Goal: Browse casually

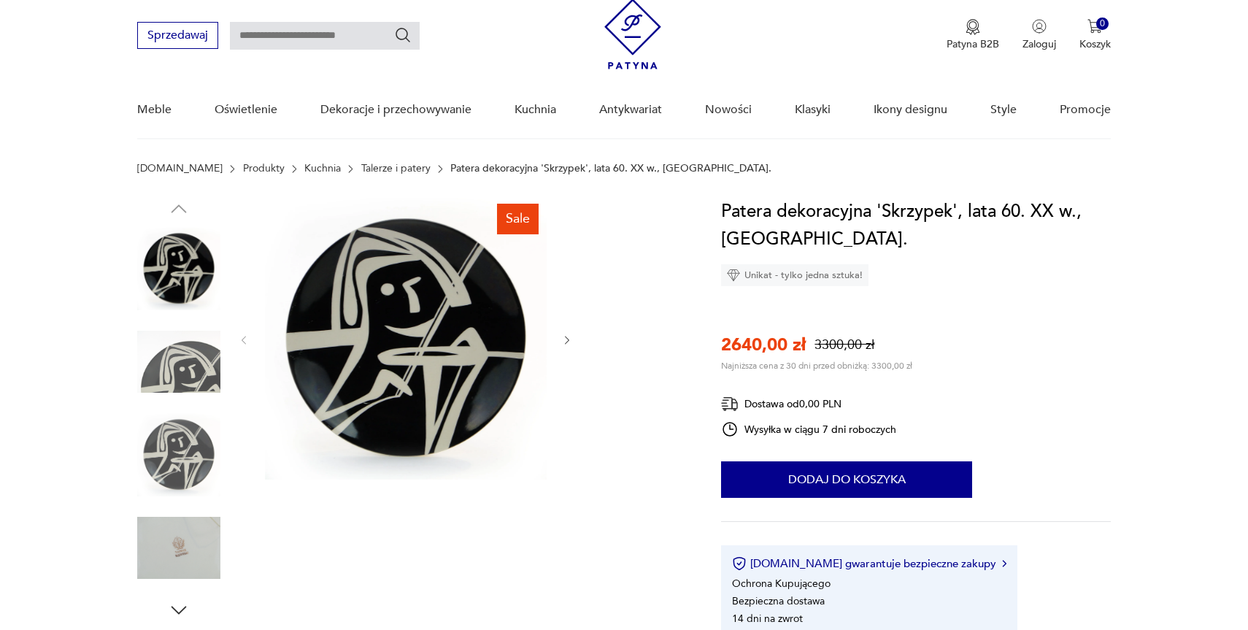
click at [188, 382] on img at bounding box center [178, 361] width 83 height 83
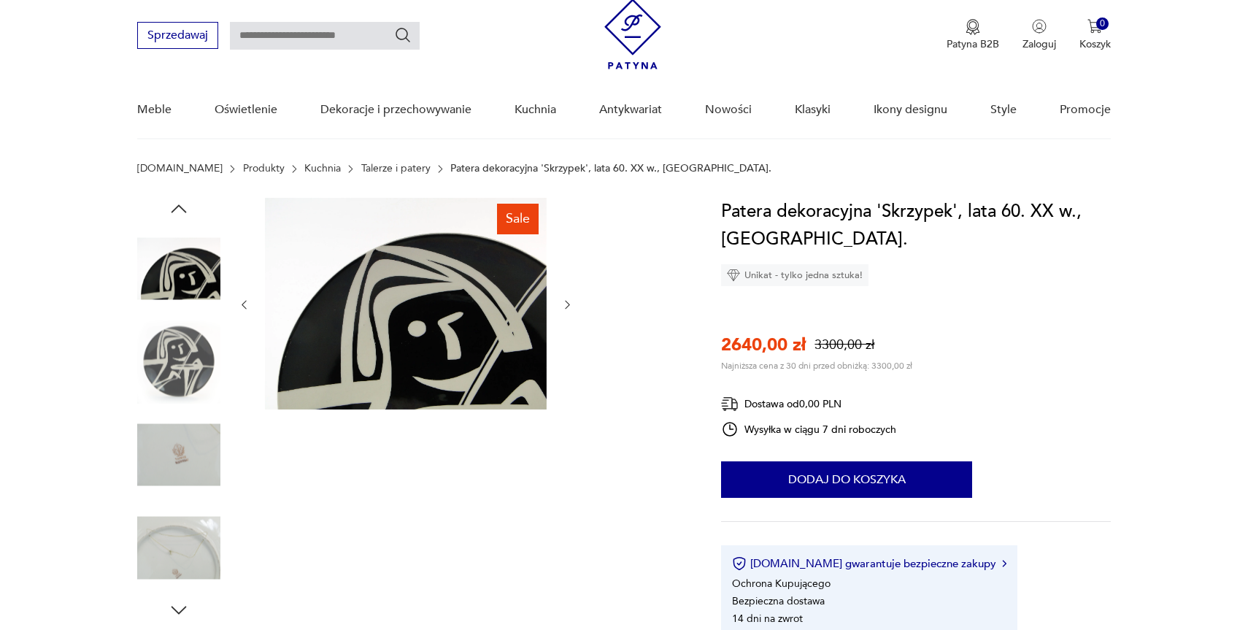
click at [188, 445] on img at bounding box center [178, 454] width 83 height 83
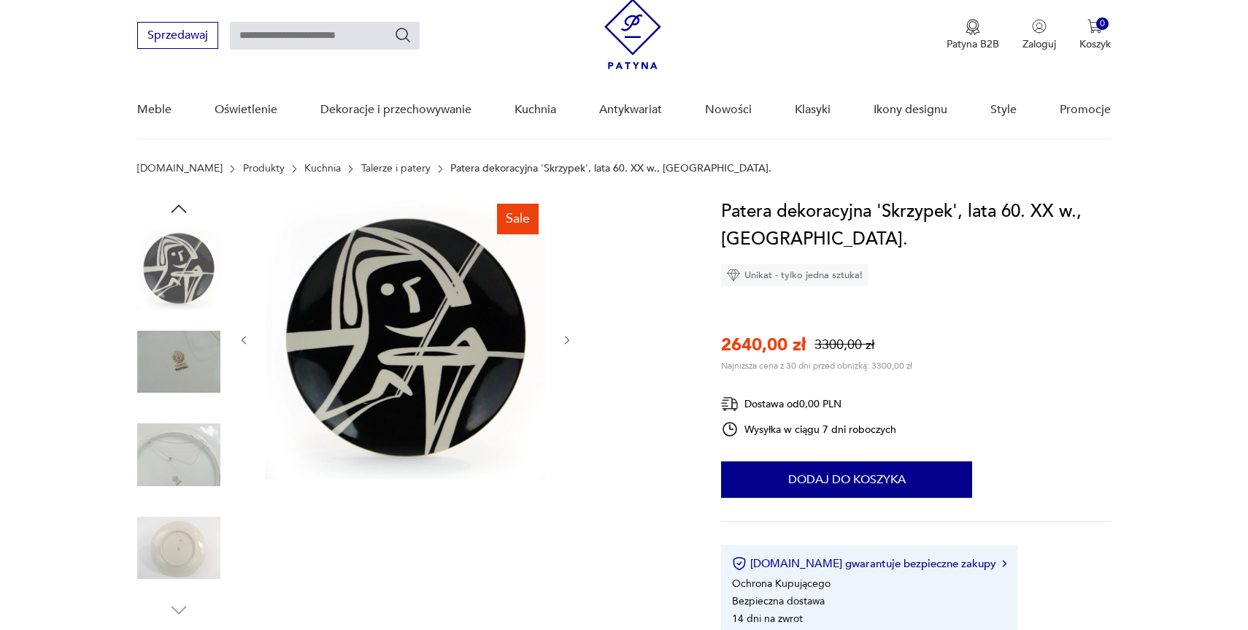
click at [188, 479] on img at bounding box center [178, 454] width 83 height 83
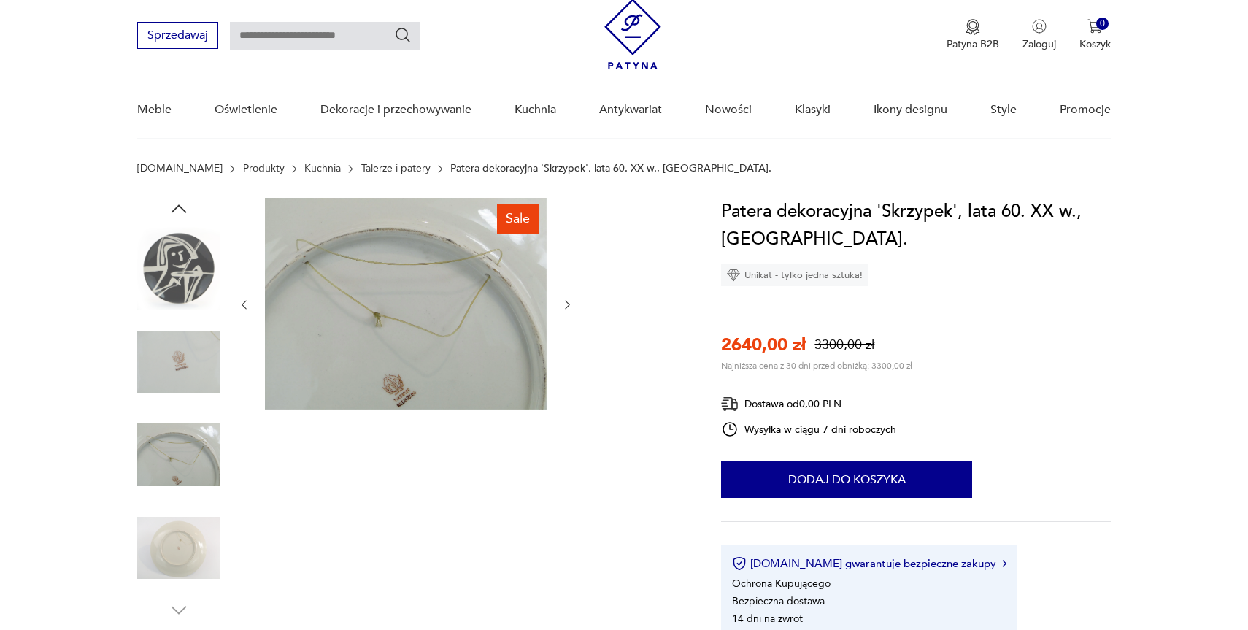
click at [171, 273] on img at bounding box center [178, 268] width 83 height 83
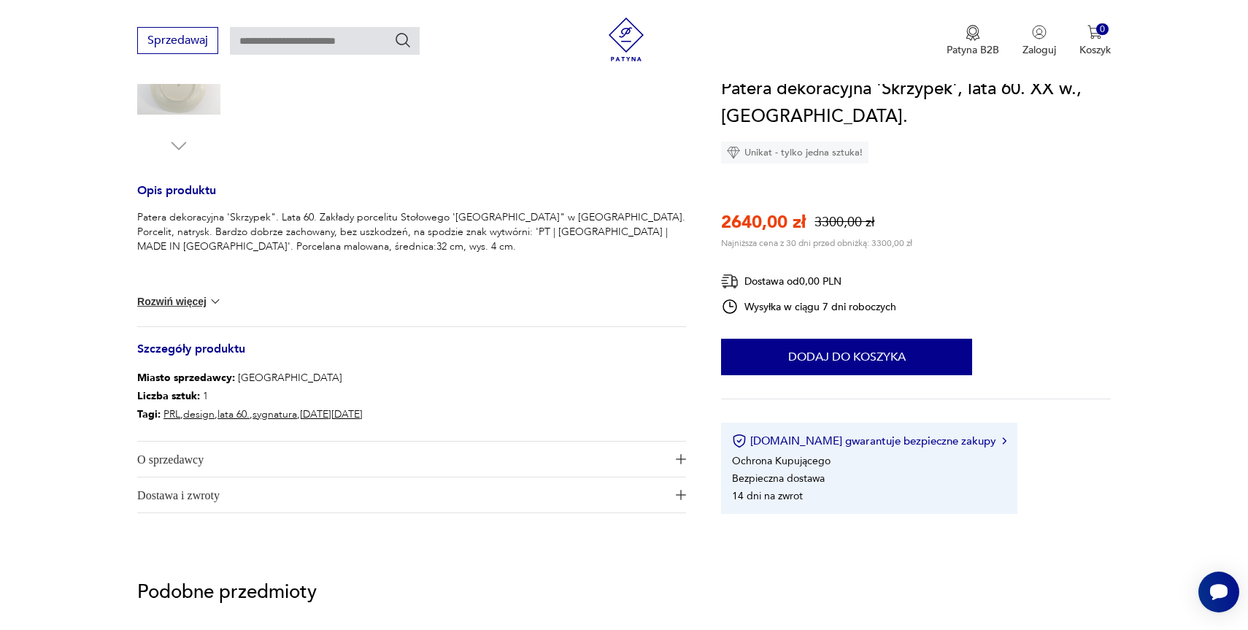
scroll to position [562, 0]
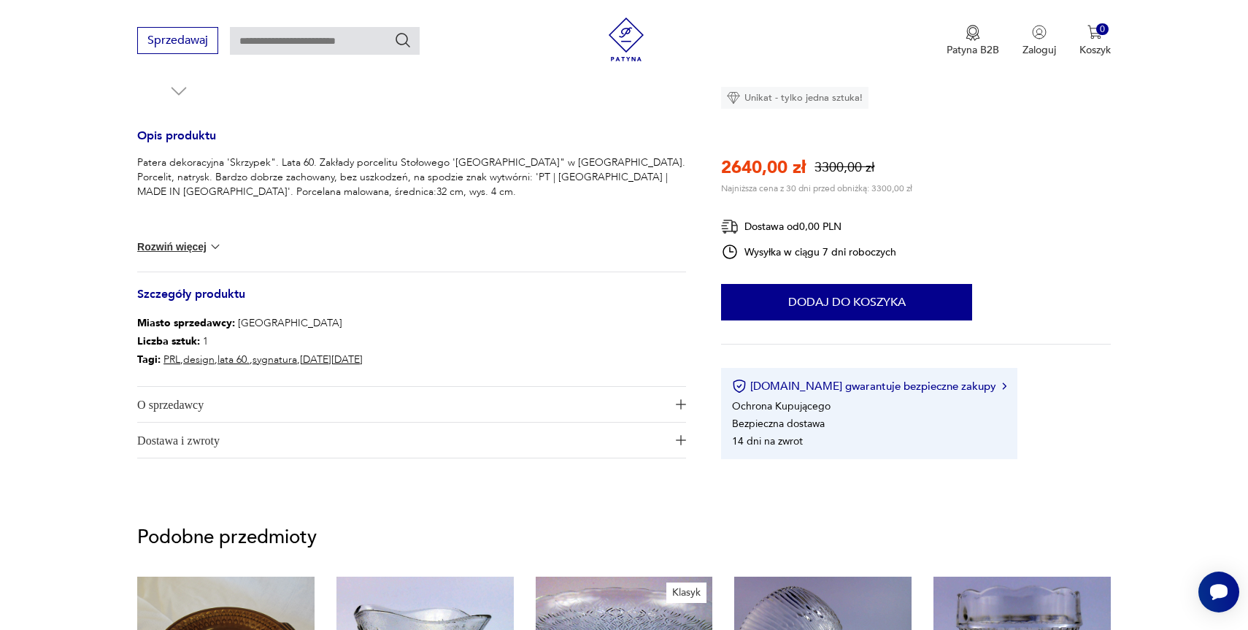
click at [664, 401] on span "O sprzedawcy" at bounding box center [401, 404] width 529 height 35
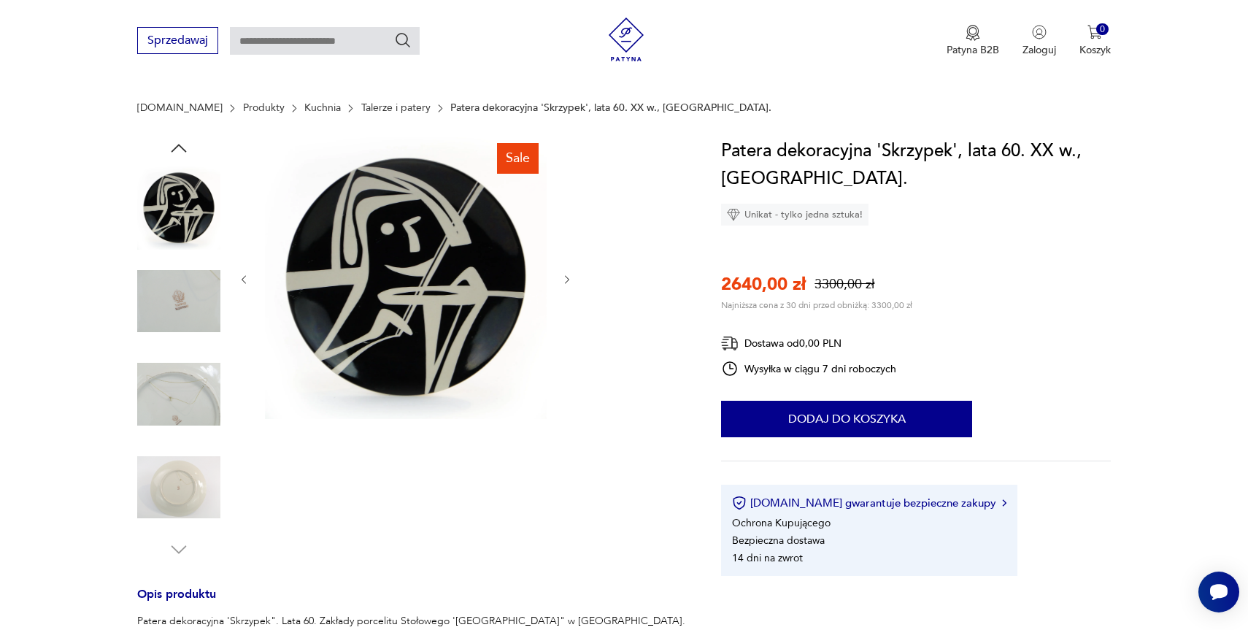
scroll to position [0, 0]
